Goal: Task Accomplishment & Management: Manage account settings

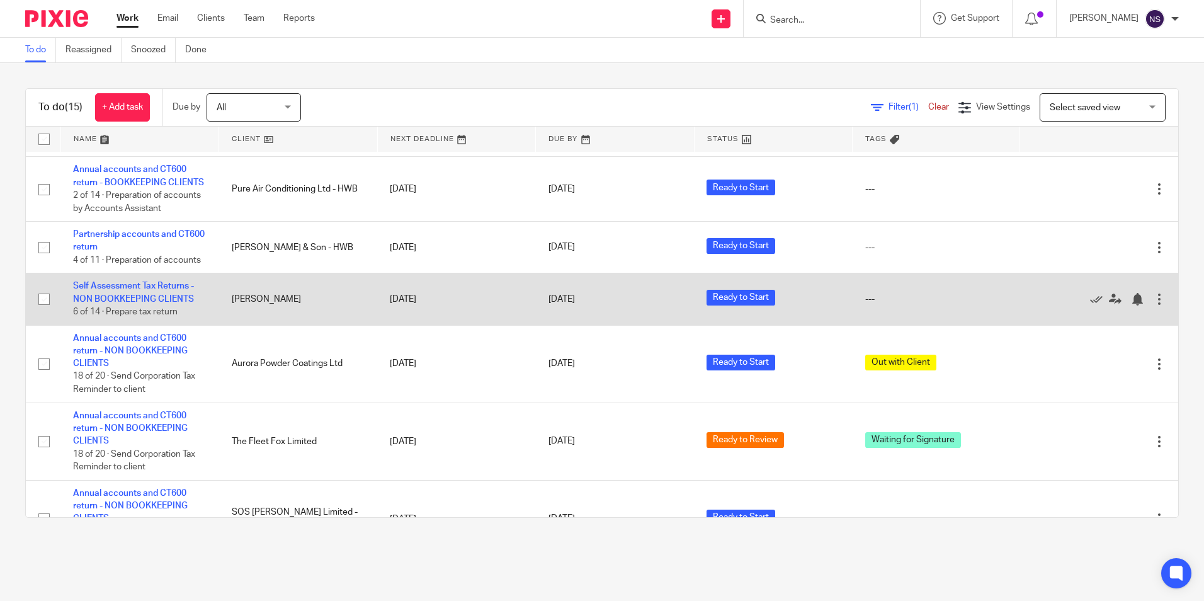
scroll to position [745, 0]
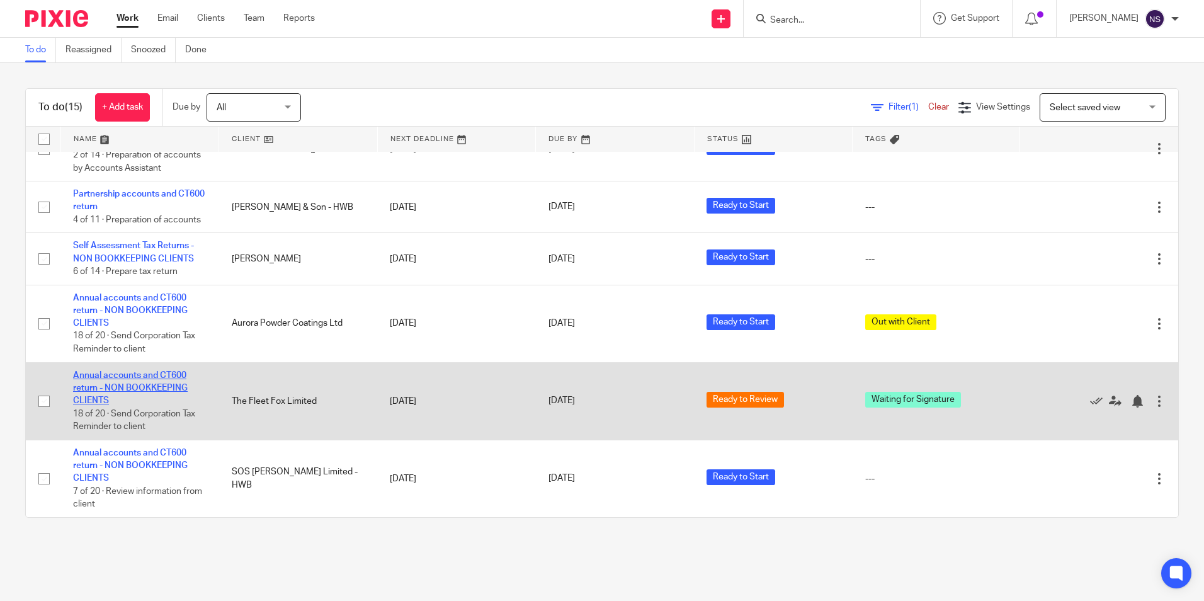
click at [158, 383] on link "Annual accounts and CT600 return - NON BOOKKEEPING CLIENTS" at bounding box center [130, 388] width 115 height 35
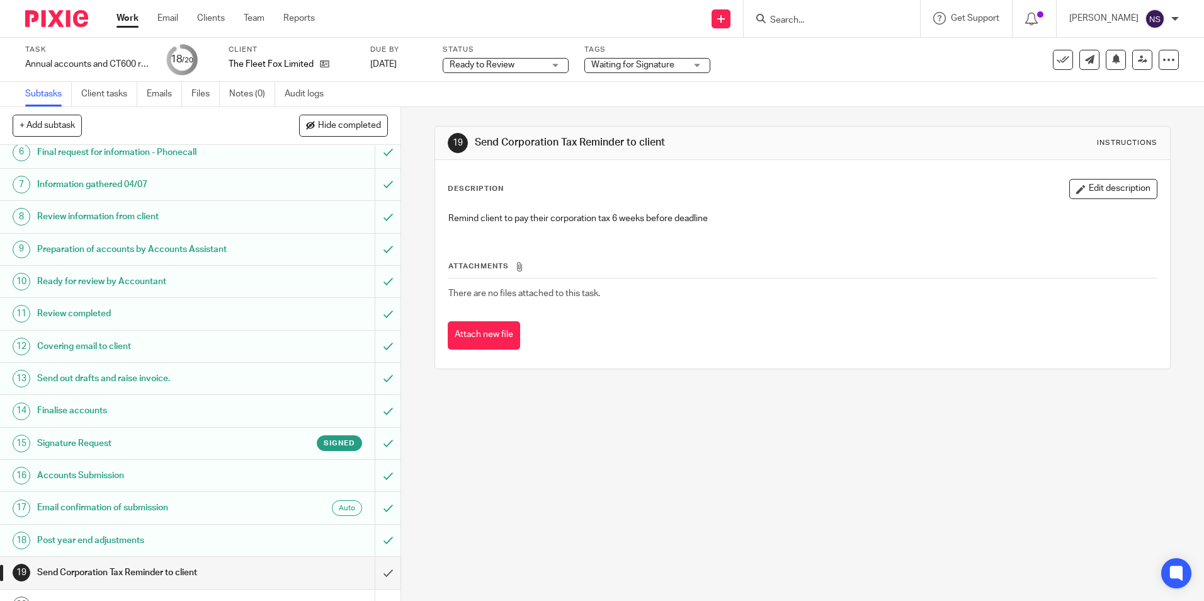
scroll to position [210, 0]
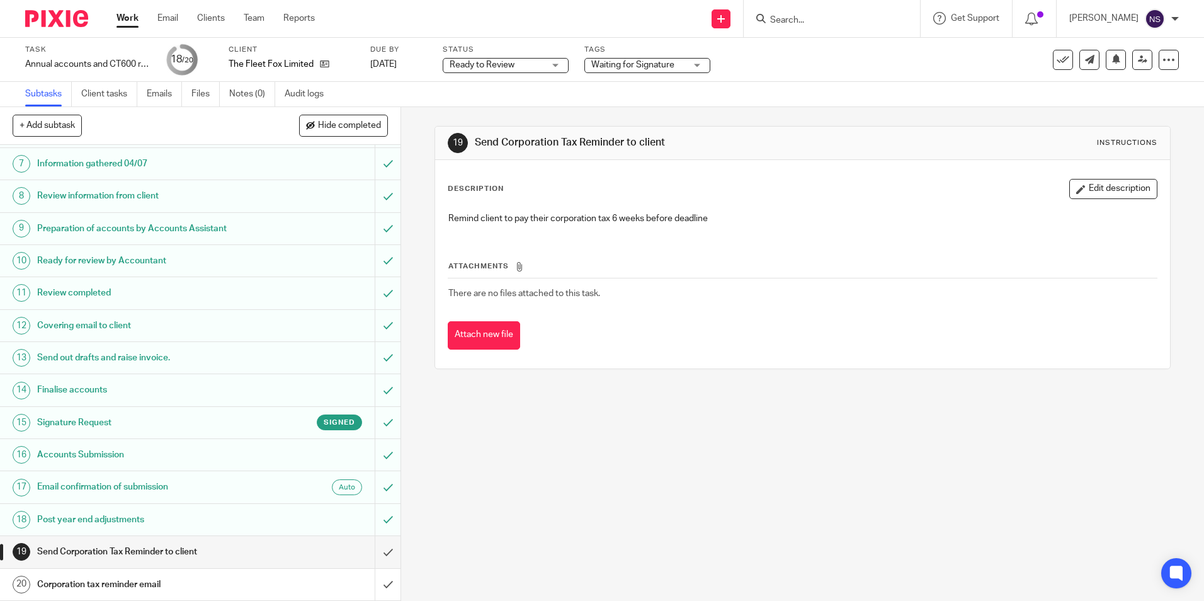
drag, startPoint x: 52, startPoint y: 21, endPoint x: 98, endPoint y: 78, distance: 73.8
click at [52, 21] on img at bounding box center [56, 18] width 63 height 17
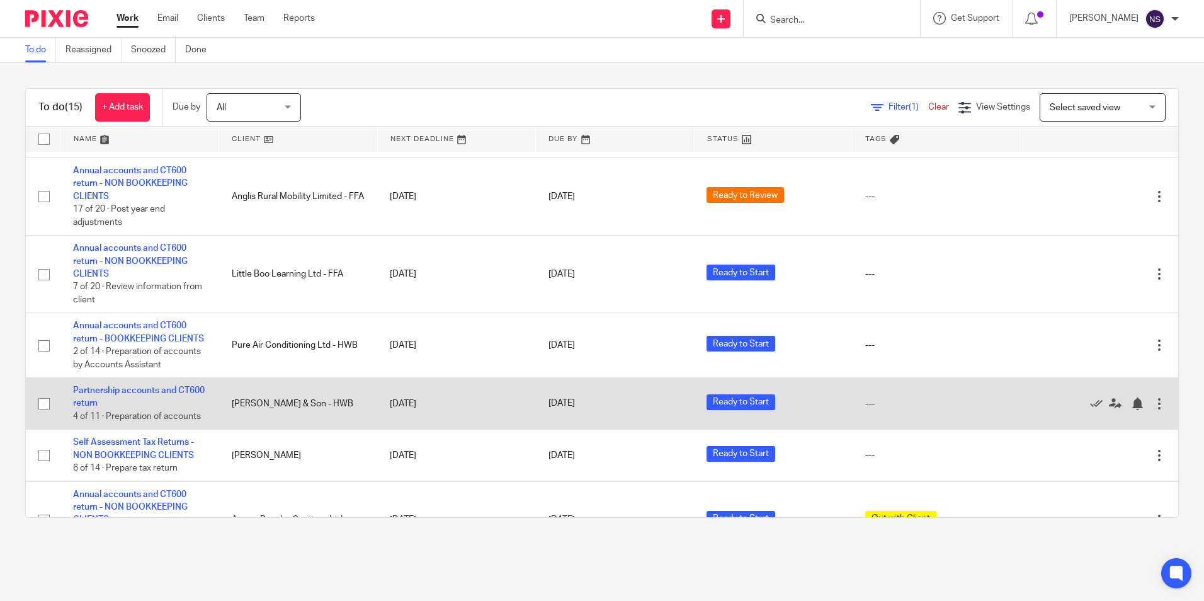
scroll to position [556, 0]
